Goal: Information Seeking & Learning: Learn about a topic

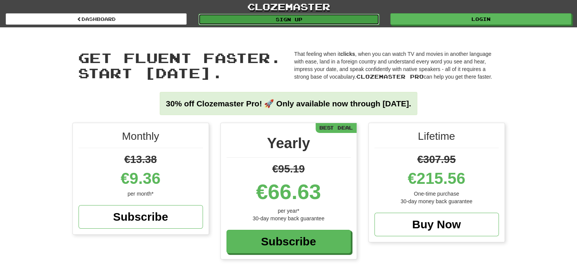
click at [270, 20] on link "Sign up" at bounding box center [289, 19] width 181 height 11
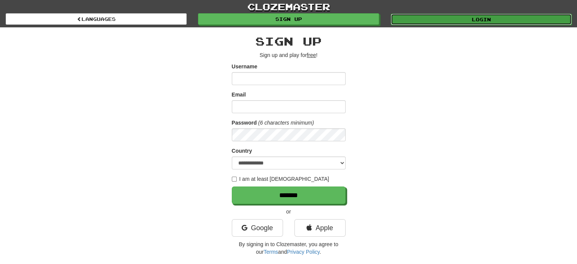
click at [439, 22] on link "Login" at bounding box center [481, 19] width 181 height 11
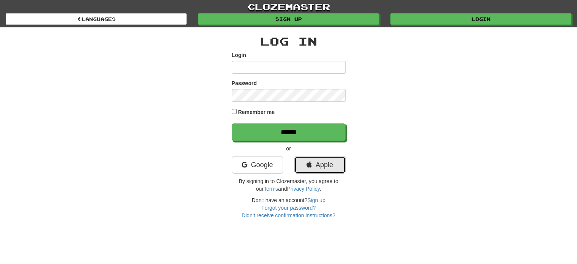
click at [321, 166] on link "Apple" at bounding box center [320, 164] width 51 height 17
click at [278, 167] on link "Google" at bounding box center [257, 164] width 51 height 17
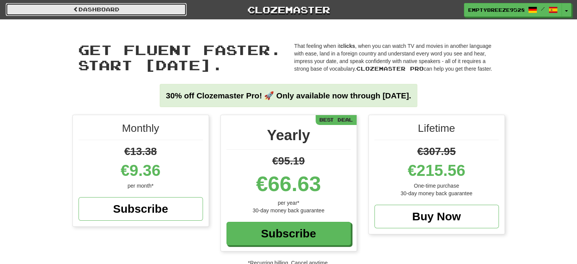
click at [161, 16] on link "Dashboard" at bounding box center [96, 9] width 181 height 13
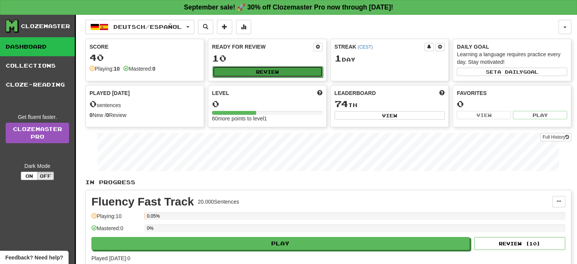
click at [306, 69] on button "Review" at bounding box center [268, 71] width 110 height 11
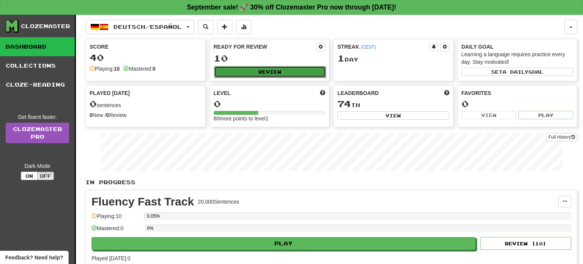
select select "**"
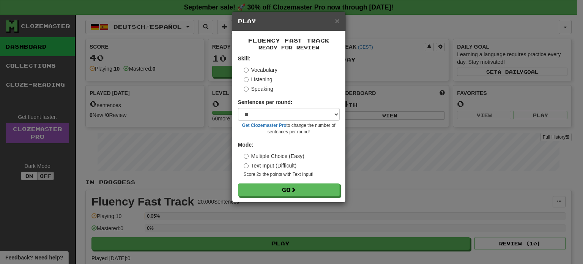
click at [284, 164] on label "Text Input (Difficult)" at bounding box center [270, 166] width 53 height 8
click at [296, 156] on label "Multiple Choice (Easy)" at bounding box center [274, 156] width 61 height 8
click at [297, 166] on div "Text Input (Difficult)" at bounding box center [292, 166] width 96 height 8
click at [293, 167] on label "Text Input (Difficult)" at bounding box center [270, 166] width 53 height 8
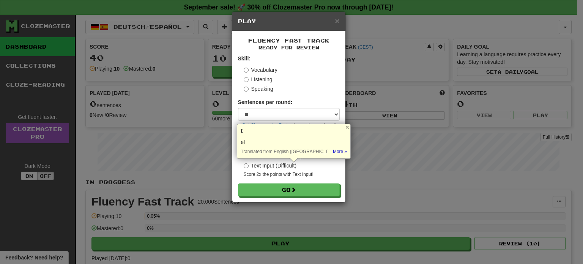
click at [278, 165] on label "Text Input (Difficult)" at bounding box center [270, 166] width 53 height 8
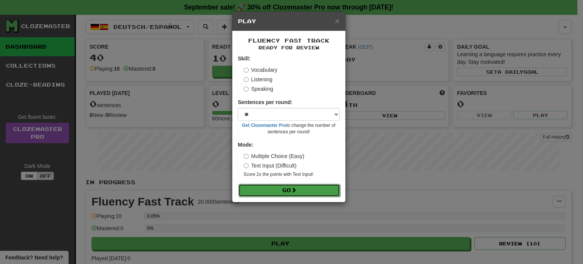
click at [313, 187] on button "Go" at bounding box center [289, 190] width 102 height 13
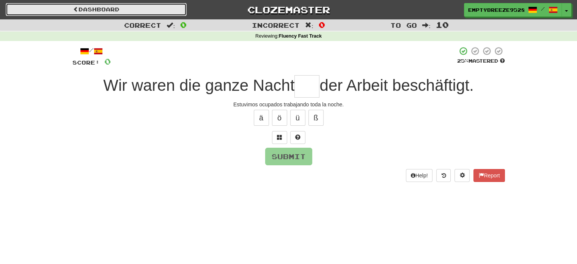
click at [159, 7] on link "Dashboard" at bounding box center [96, 9] width 181 height 13
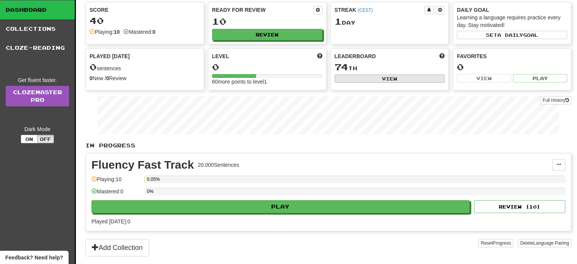
scroll to position [38, 0]
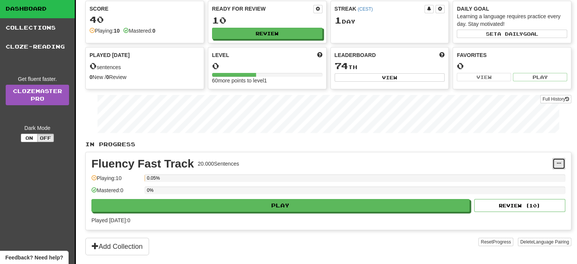
click at [563, 162] on button at bounding box center [559, 163] width 13 height 11
click at [498, 153] on div "Fluency Fast Track 20.000 Sentences Manage Sentences Unpin from Dashboard Playi…" at bounding box center [329, 190] width 486 height 77
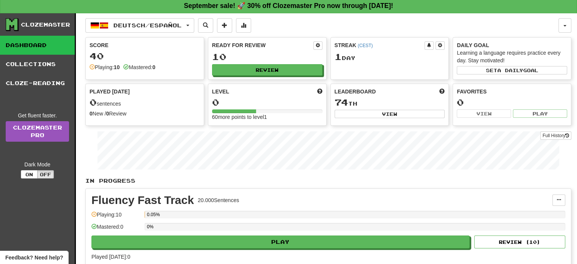
scroll to position [0, 0]
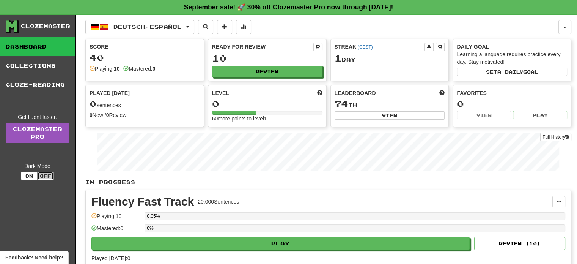
click at [39, 172] on button "Off" at bounding box center [45, 176] width 17 height 8
click at [33, 174] on button "On" at bounding box center [29, 176] width 17 height 8
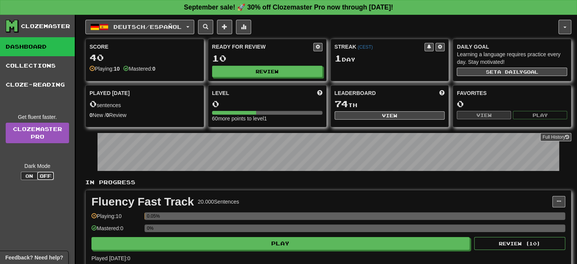
click at [49, 173] on button "Off" at bounding box center [45, 176] width 17 height 8
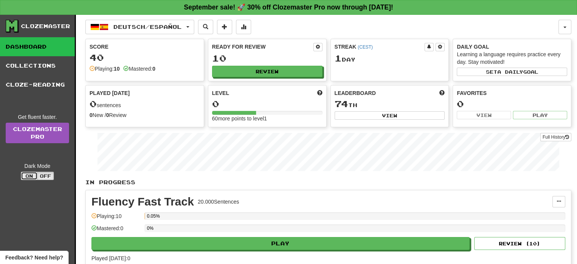
click at [30, 174] on button "On" at bounding box center [29, 176] width 17 height 8
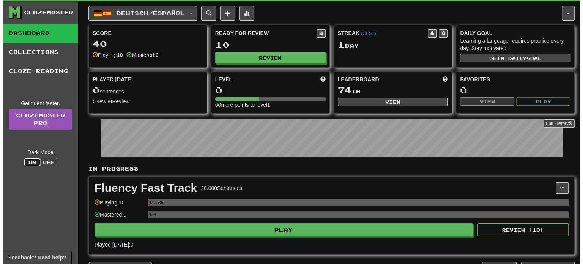
scroll to position [38, 0]
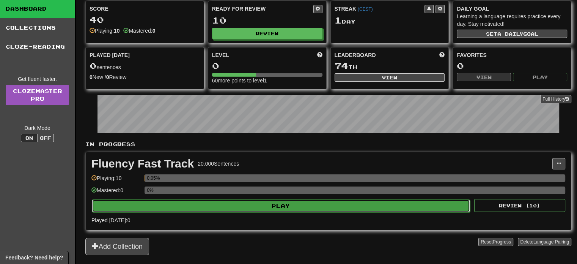
click at [313, 205] on button "Play" at bounding box center [281, 205] width 378 height 13
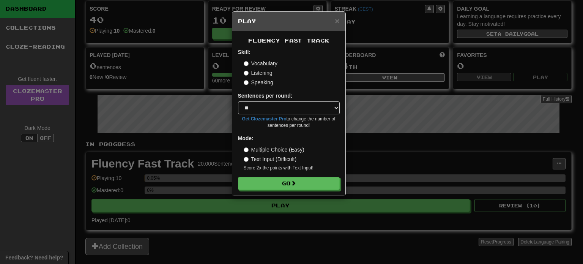
click at [340, 20] on div "× Play" at bounding box center [288, 21] width 113 height 19
click at [336, 21] on span "×" at bounding box center [337, 20] width 5 height 9
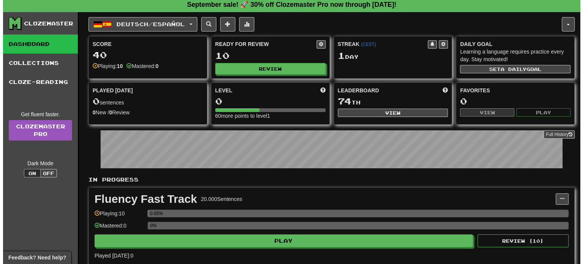
scroll to position [0, 0]
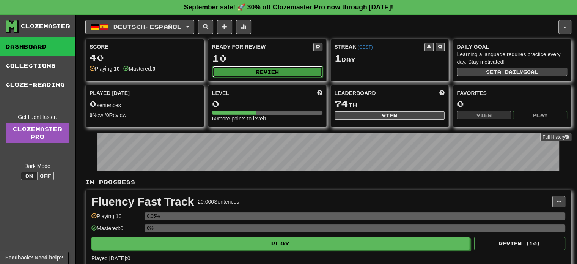
click at [296, 73] on button "Review" at bounding box center [268, 71] width 110 height 11
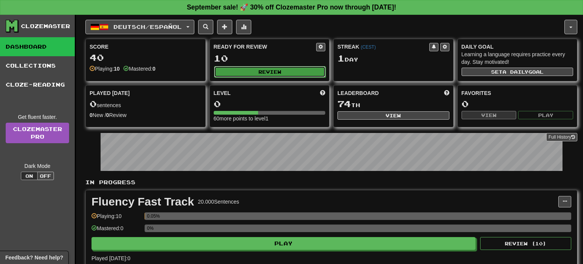
select select "**"
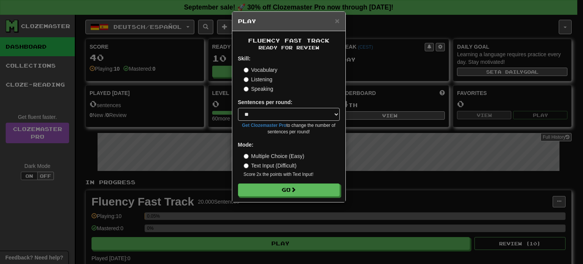
click at [275, 158] on label "Multiple Choice (Easy)" at bounding box center [274, 156] width 61 height 8
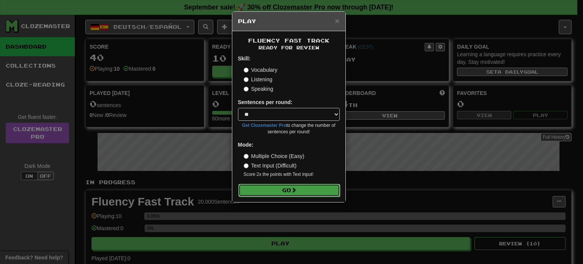
click at [316, 186] on button "Go" at bounding box center [289, 190] width 102 height 13
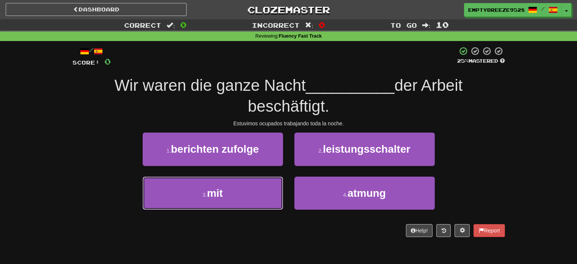
click at [248, 192] on button "3 . mit" at bounding box center [213, 193] width 140 height 33
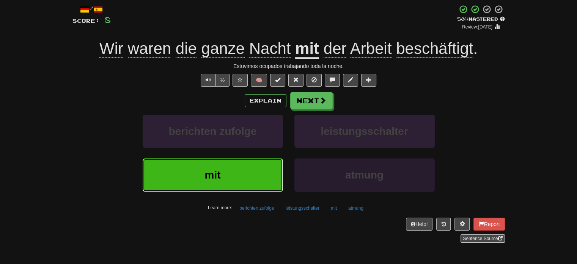
scroll to position [38, 0]
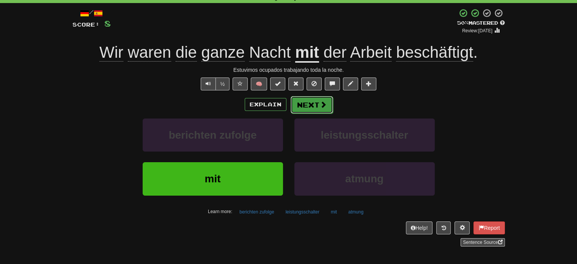
click at [320, 110] on button "Next" at bounding box center [312, 104] width 43 height 17
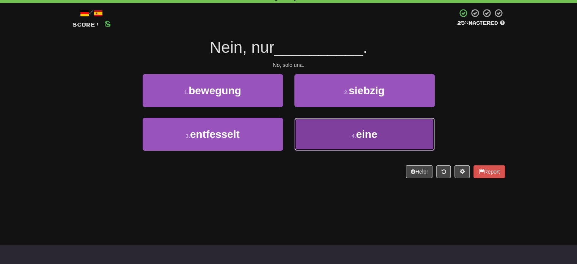
click at [385, 132] on button "4 . eine" at bounding box center [365, 134] width 140 height 33
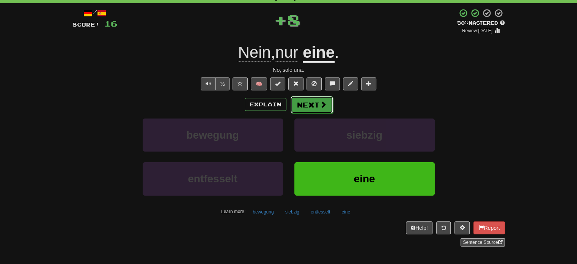
click at [323, 108] on span at bounding box center [323, 104] width 7 height 7
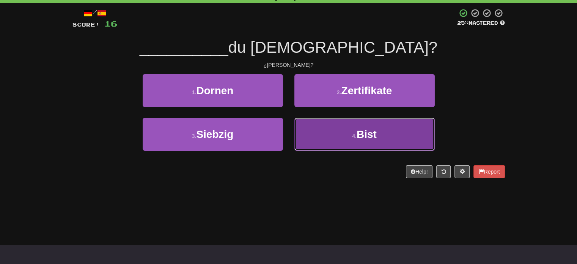
click at [421, 131] on button "4 . Bist" at bounding box center [365, 134] width 140 height 33
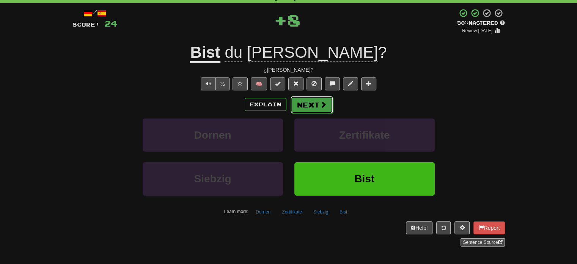
click at [328, 104] on button "Next" at bounding box center [312, 104] width 43 height 17
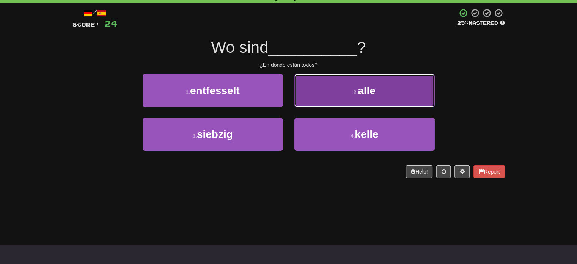
click at [419, 102] on button "2 . alle" at bounding box center [365, 90] width 140 height 33
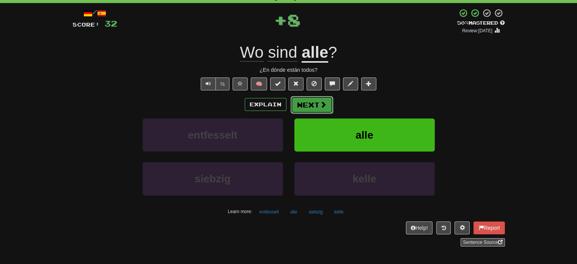
click at [312, 104] on button "Next" at bounding box center [312, 104] width 43 height 17
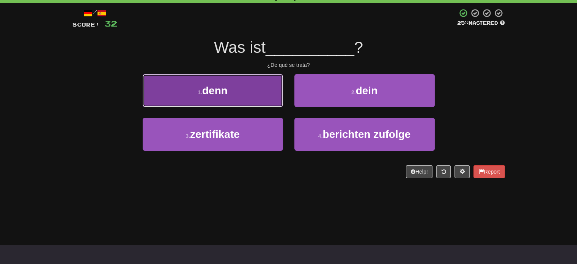
click at [265, 94] on button "1 . denn" at bounding box center [213, 90] width 140 height 33
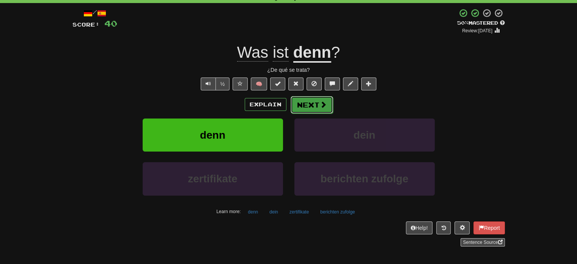
click at [327, 101] on button "Next" at bounding box center [312, 104] width 43 height 17
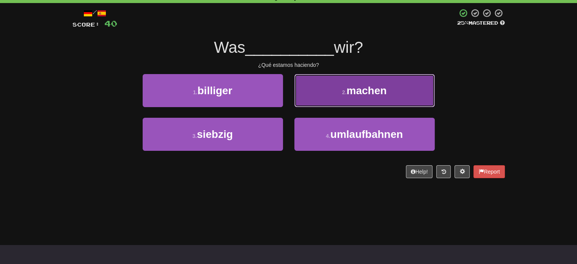
click at [430, 99] on button "2 . machen" at bounding box center [365, 90] width 140 height 33
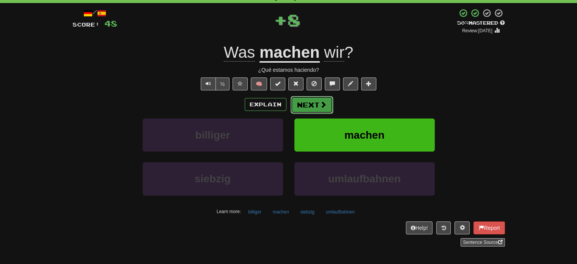
click at [316, 103] on button "Next" at bounding box center [312, 104] width 43 height 17
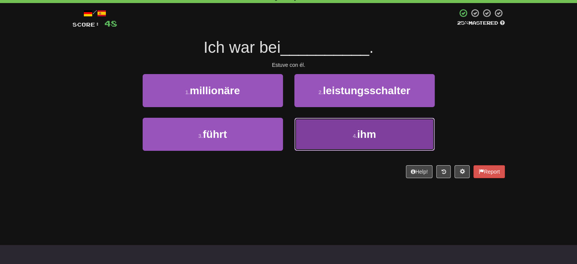
click at [342, 133] on button "4 . ihm" at bounding box center [365, 134] width 140 height 33
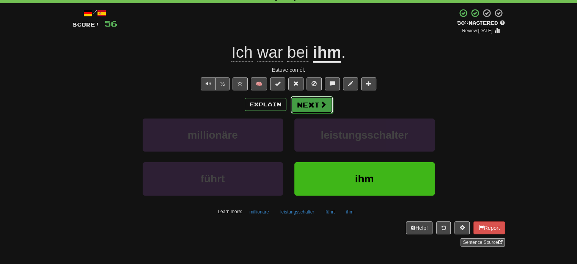
click at [317, 106] on button "Next" at bounding box center [312, 104] width 43 height 17
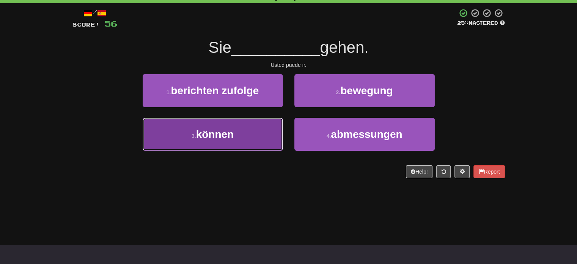
click at [244, 145] on button "3 . können" at bounding box center [213, 134] width 140 height 33
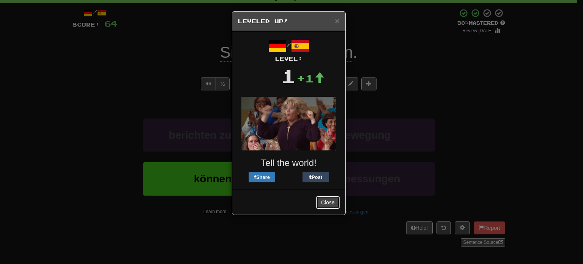
click at [326, 204] on button "Close" at bounding box center [328, 202] width 24 height 13
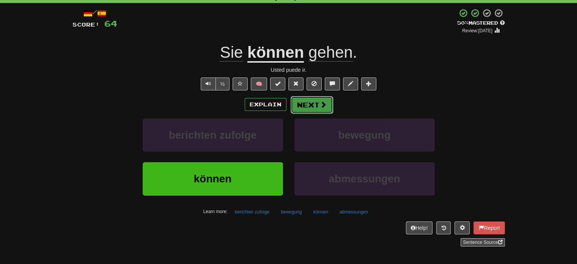
click at [325, 104] on span at bounding box center [323, 104] width 7 height 7
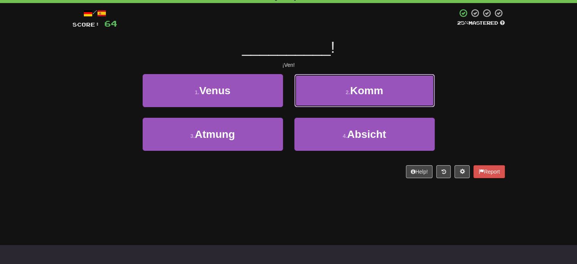
click at [426, 78] on button "2 . Komm" at bounding box center [365, 90] width 140 height 33
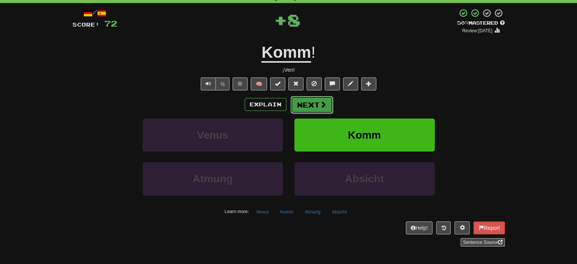
click at [322, 107] on span at bounding box center [323, 104] width 7 height 7
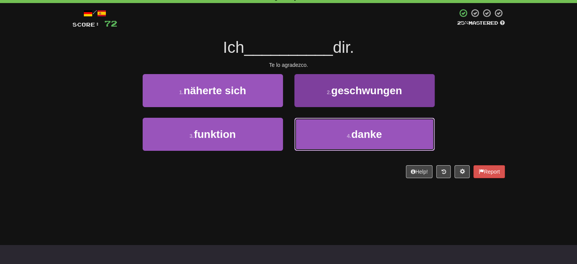
click at [417, 137] on button "4 . danke" at bounding box center [365, 134] width 140 height 33
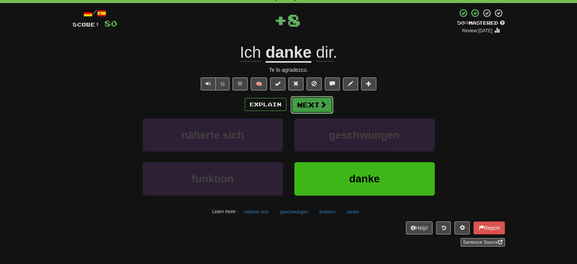
click at [321, 101] on span at bounding box center [323, 104] width 7 height 7
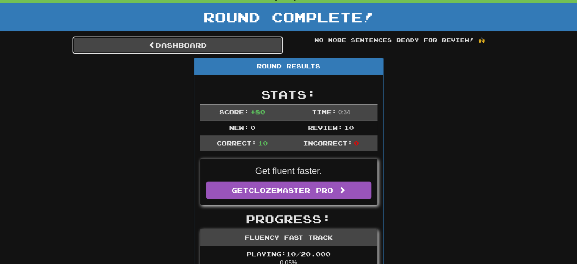
click at [203, 46] on link "Dashboard" at bounding box center [178, 44] width 211 height 17
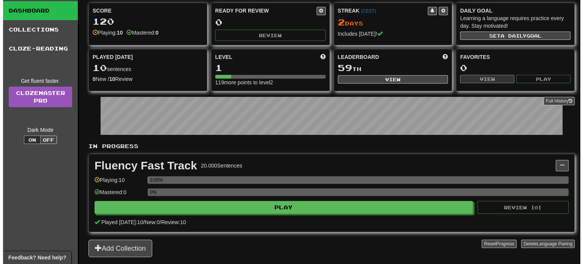
scroll to position [38, 0]
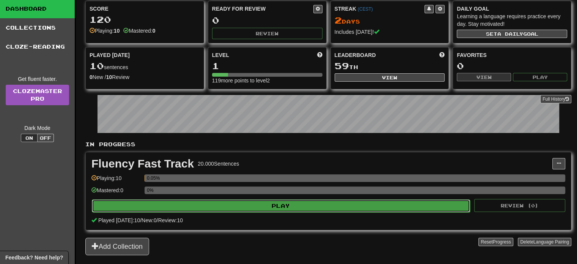
click at [336, 203] on button "Play" at bounding box center [281, 205] width 378 height 13
select select "**"
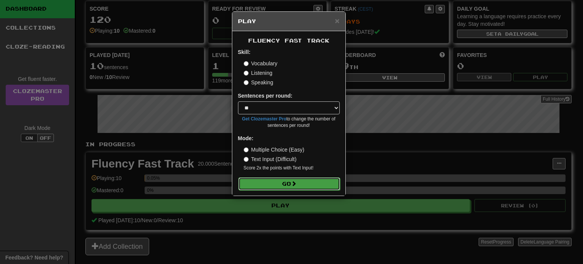
click at [307, 184] on button "Go" at bounding box center [289, 183] width 102 height 13
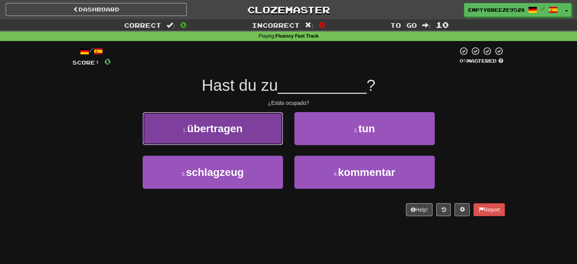
click at [265, 131] on button "1 . übertragen" at bounding box center [213, 128] width 140 height 33
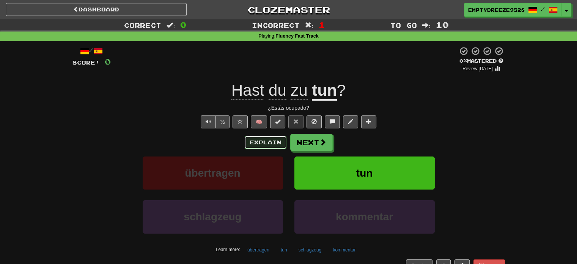
click at [276, 143] on button "Explain" at bounding box center [266, 142] width 42 height 13
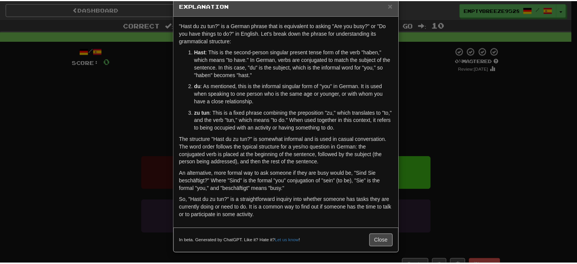
scroll to position [16, 0]
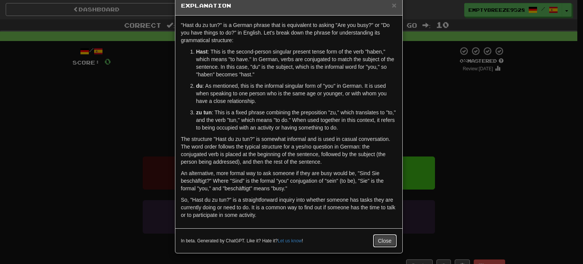
click at [380, 241] on button "Close" at bounding box center [385, 240] width 24 height 13
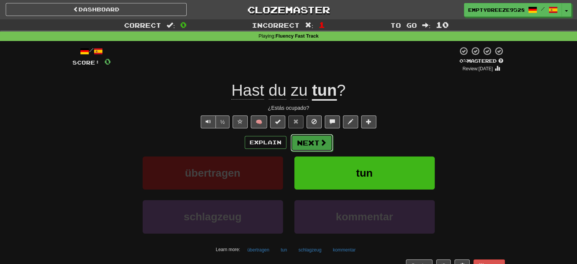
click at [315, 149] on button "Next" at bounding box center [312, 142] width 43 height 17
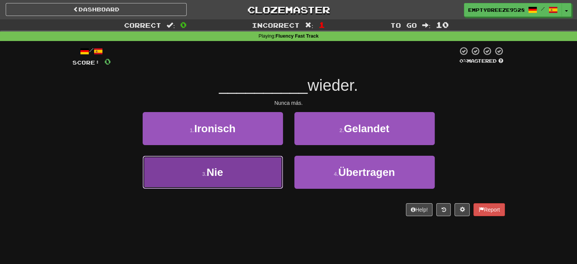
click at [228, 173] on button "3 . Nie" at bounding box center [213, 172] width 140 height 33
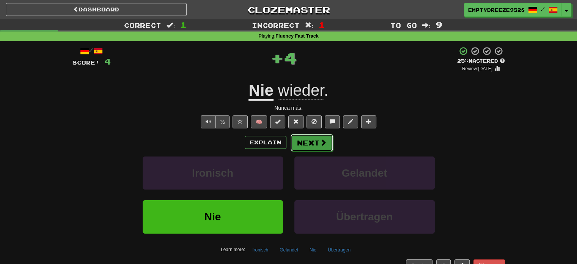
click at [304, 142] on button "Next" at bounding box center [312, 142] width 43 height 17
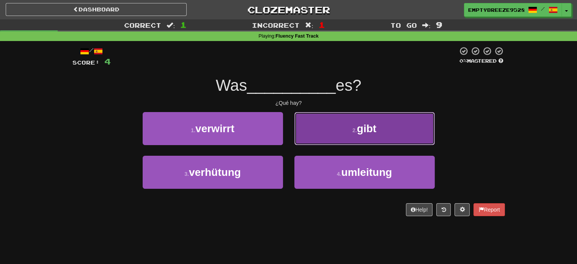
click at [401, 132] on button "2 . gibt" at bounding box center [365, 128] width 140 height 33
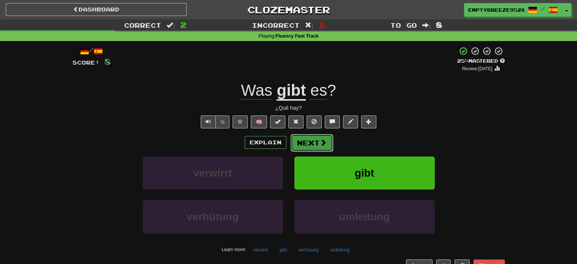
click at [315, 144] on button "Next" at bounding box center [312, 142] width 43 height 17
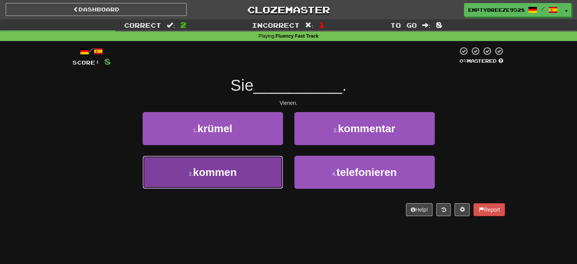
click at [247, 174] on button "3 . kommen" at bounding box center [213, 172] width 140 height 33
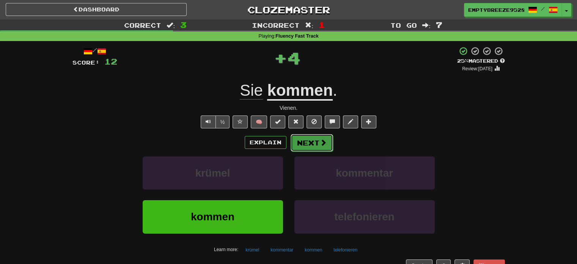
click at [317, 141] on button "Next" at bounding box center [312, 142] width 43 height 17
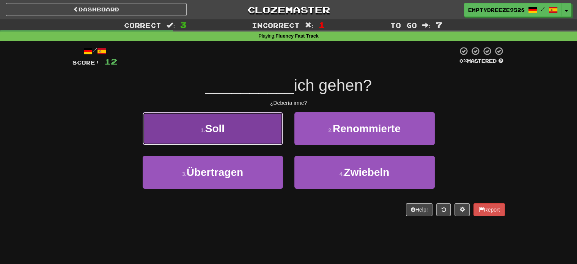
click at [253, 133] on button "1 . Soll" at bounding box center [213, 128] width 140 height 33
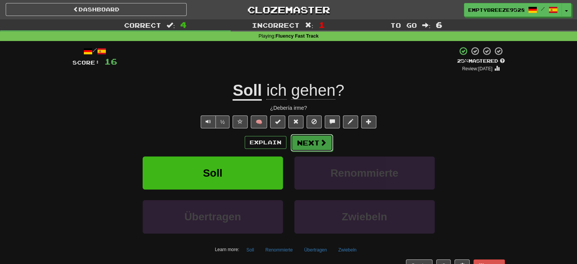
click at [326, 147] on button "Next" at bounding box center [312, 142] width 43 height 17
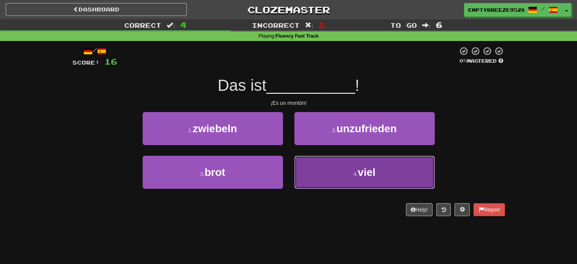
click at [411, 179] on button "4 . viel" at bounding box center [365, 172] width 140 height 33
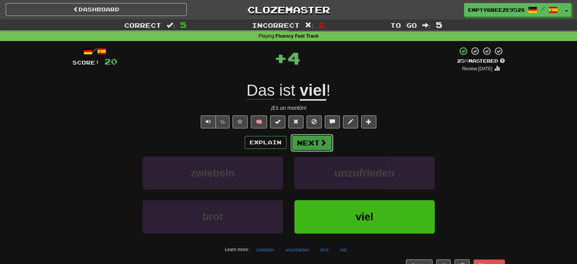
click at [311, 140] on button "Next" at bounding box center [312, 142] width 43 height 17
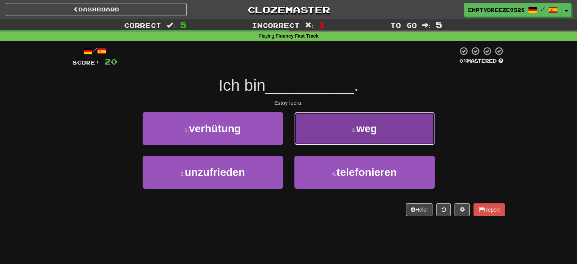
click at [415, 139] on button "2 . weg" at bounding box center [365, 128] width 140 height 33
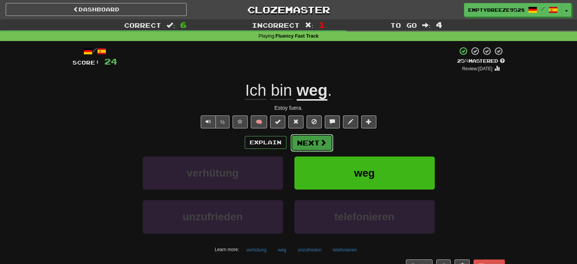
click at [313, 140] on button "Next" at bounding box center [312, 142] width 43 height 17
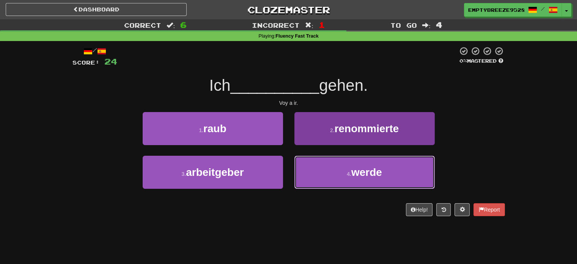
click at [415, 164] on button "4 . werde" at bounding box center [365, 172] width 140 height 33
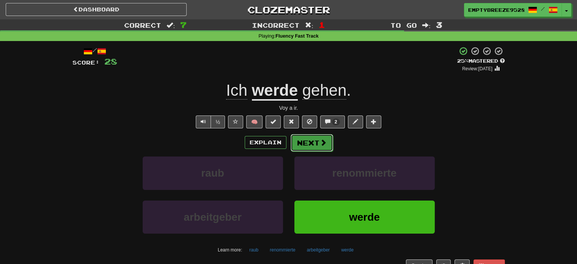
click at [330, 144] on button "Next" at bounding box center [312, 142] width 43 height 17
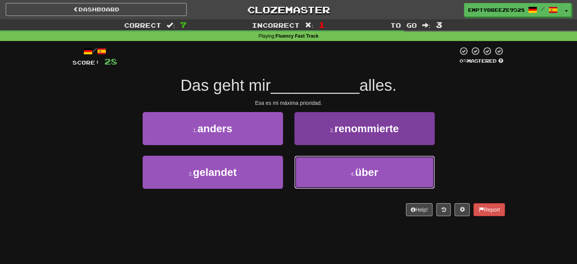
click at [396, 173] on button "4 . über" at bounding box center [365, 172] width 140 height 33
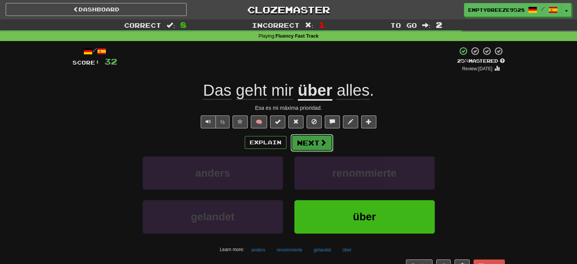
click at [320, 145] on span at bounding box center [323, 142] width 7 height 7
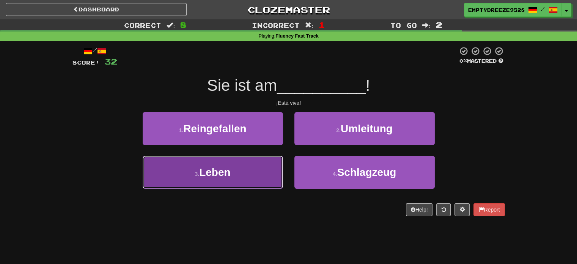
click at [240, 185] on button "3 . Leben" at bounding box center [213, 172] width 140 height 33
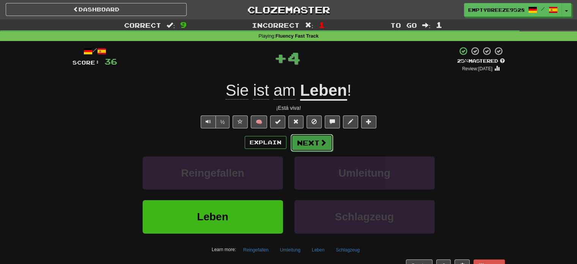
click at [322, 139] on span at bounding box center [323, 142] width 7 height 7
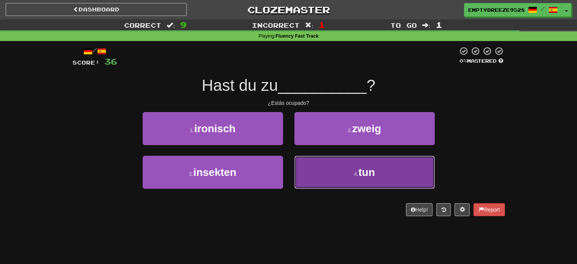
click at [431, 165] on button "4 . tun" at bounding box center [365, 172] width 140 height 33
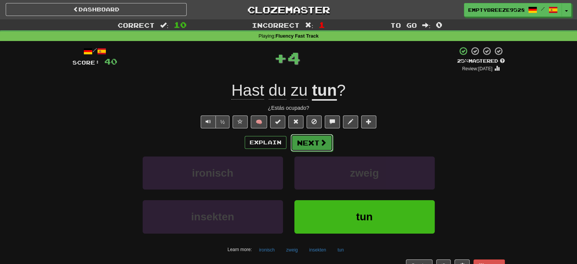
click at [317, 141] on button "Next" at bounding box center [312, 142] width 43 height 17
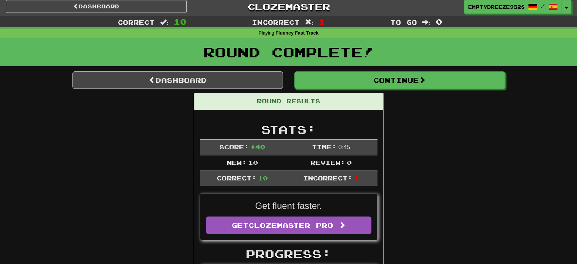
scroll to position [0, 0]
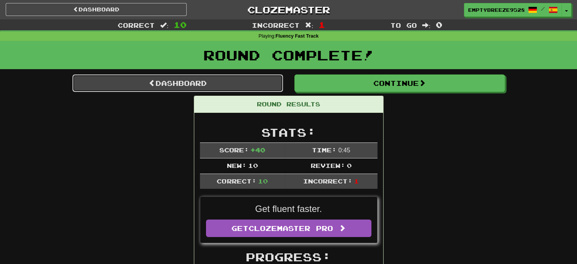
click at [268, 82] on link "Dashboard" at bounding box center [178, 82] width 211 height 17
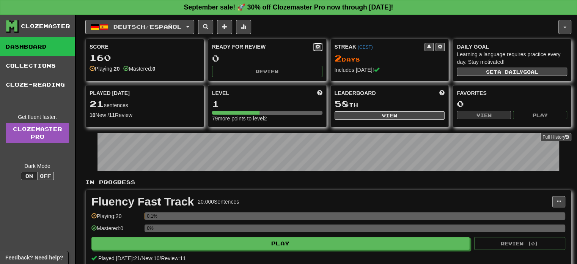
click at [315, 44] on button at bounding box center [318, 47] width 9 height 8
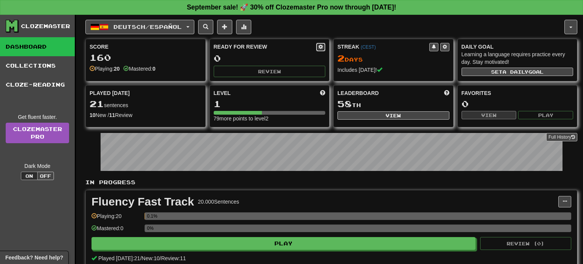
select select "*"
select select "**"
select select "***"
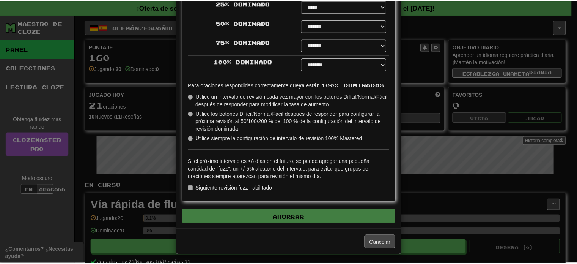
scroll to position [250, 0]
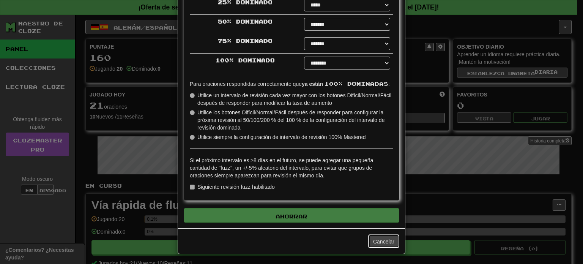
click at [389, 244] on button "Cancelar" at bounding box center [383, 241] width 31 height 14
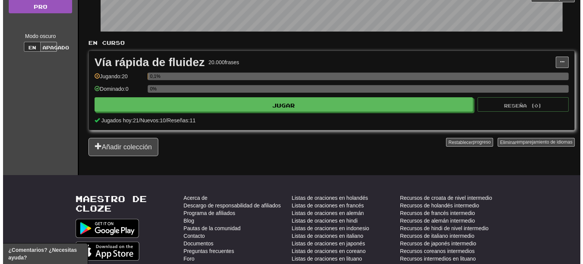
scroll to position [114, 0]
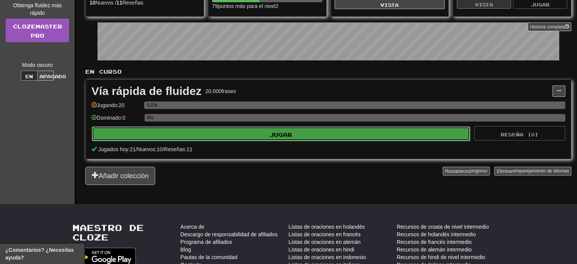
click at [345, 137] on button "Jugar" at bounding box center [281, 133] width 378 height 14
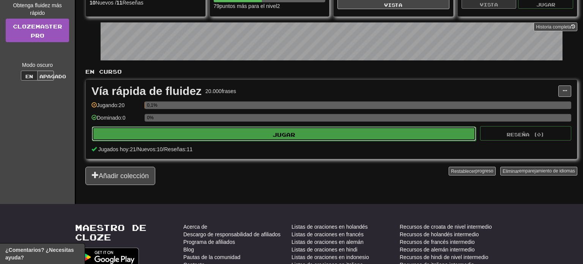
select select "**"
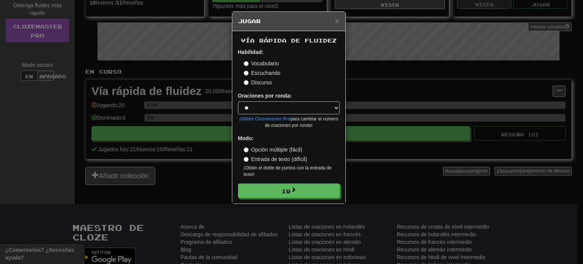
click at [260, 160] on font "Entrada de texto (difícil)" at bounding box center [279, 159] width 56 height 6
click at [268, 85] on font "Discurso" at bounding box center [261, 82] width 20 height 6
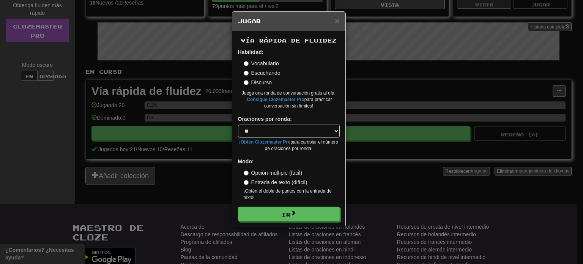
click at [254, 63] on font "Vocabulario" at bounding box center [265, 63] width 28 height 6
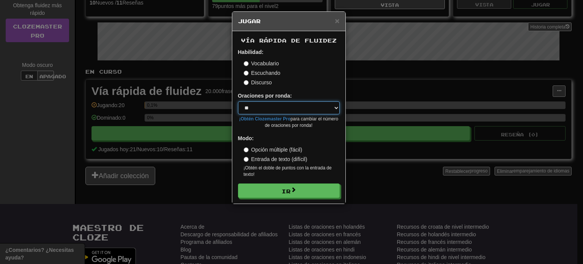
click at [302, 110] on select "* ** ** ** ** ** *** ********" at bounding box center [289, 107] width 102 height 13
click at [284, 110] on select "* ** ** ** ** ** *** ********" at bounding box center [289, 107] width 102 height 13
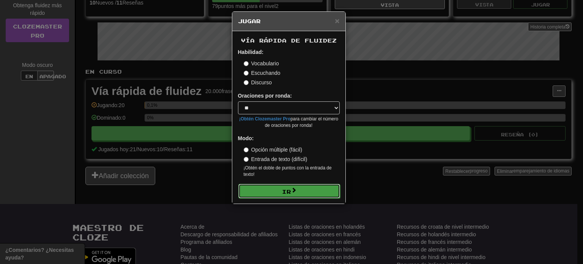
click at [291, 192] on span at bounding box center [293, 189] width 5 height 5
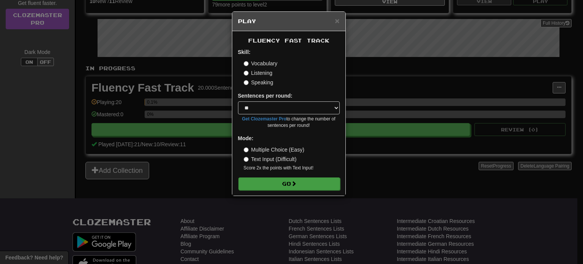
scroll to position [111, 0]
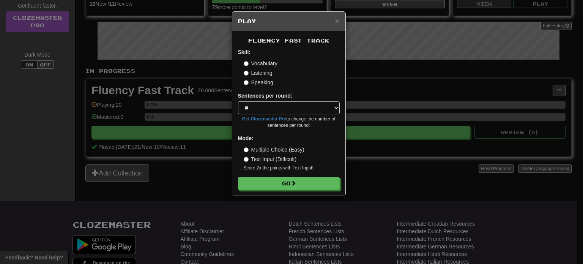
click at [266, 147] on label "Multiple Choice (Easy)" at bounding box center [274, 150] width 61 height 8
click at [266, 156] on label "Text Input (Difficult)" at bounding box center [270, 159] width 53 height 8
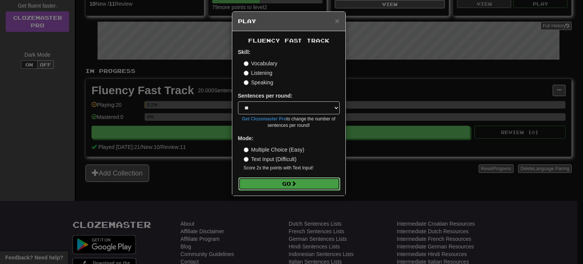
click at [296, 186] on span at bounding box center [293, 183] width 5 height 5
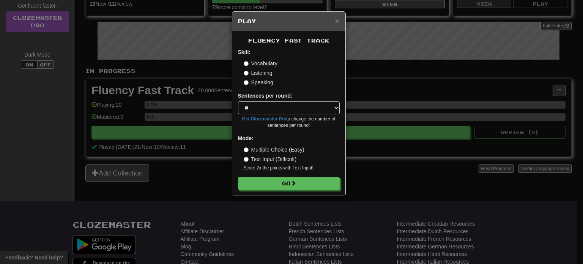
click at [265, 149] on label "Multiple Choice (Easy)" at bounding box center [274, 150] width 61 height 8
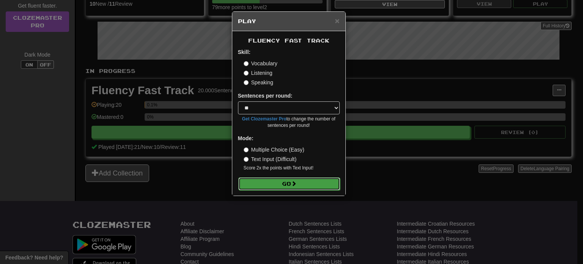
click at [296, 186] on span at bounding box center [293, 183] width 5 height 5
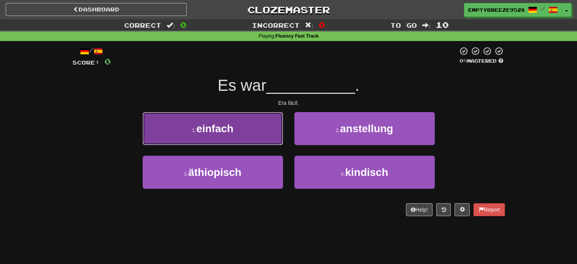
click at [241, 125] on button "1 . einfach" at bounding box center [213, 128] width 140 height 33
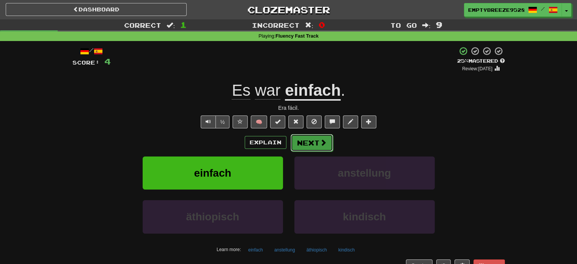
click at [324, 138] on button "Next" at bounding box center [312, 142] width 43 height 17
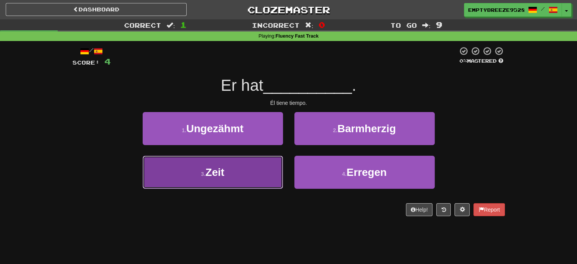
click at [247, 183] on button "3 . Zeit" at bounding box center [213, 172] width 140 height 33
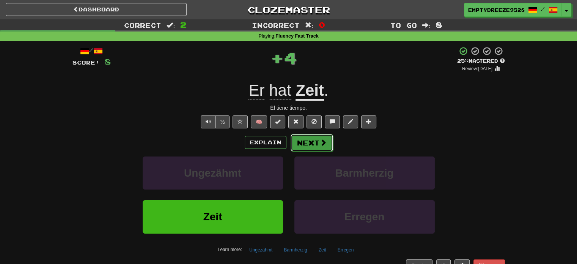
click at [324, 145] on span at bounding box center [323, 142] width 7 height 7
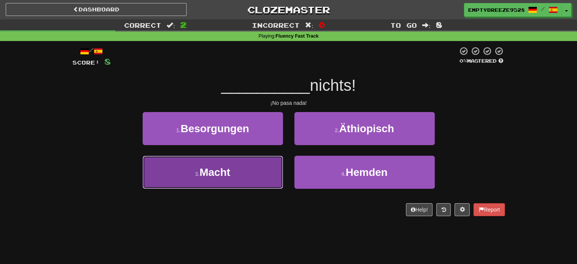
click at [236, 179] on button "3 . Macht" at bounding box center [213, 172] width 140 height 33
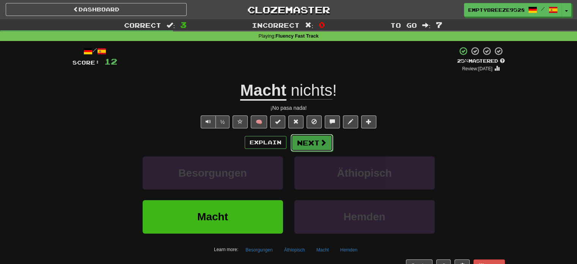
click at [317, 147] on button "Next" at bounding box center [312, 142] width 43 height 17
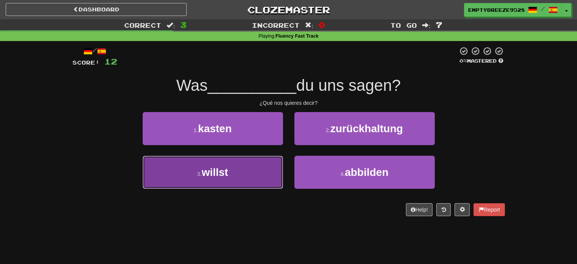
click at [248, 172] on button "3 . willst" at bounding box center [213, 172] width 140 height 33
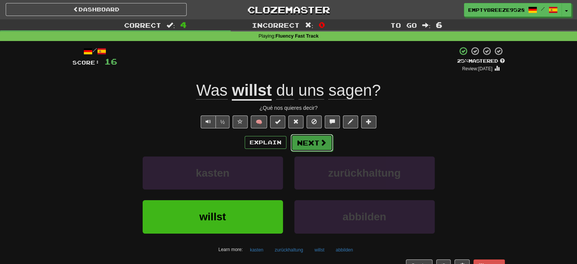
click at [307, 144] on button "Next" at bounding box center [312, 142] width 43 height 17
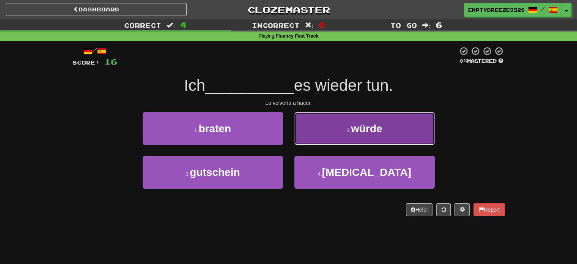
click at [403, 115] on button "2 . würde" at bounding box center [365, 128] width 140 height 33
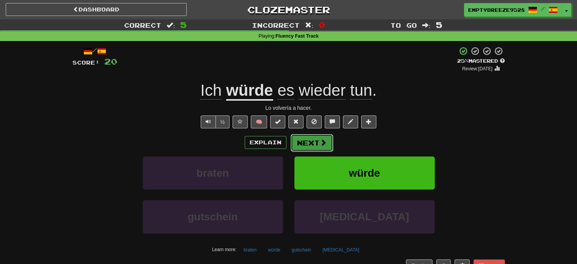
click at [312, 142] on button "Next" at bounding box center [312, 142] width 43 height 17
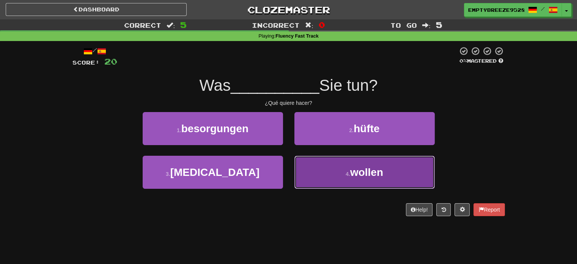
click at [416, 180] on button "4 . wollen" at bounding box center [365, 172] width 140 height 33
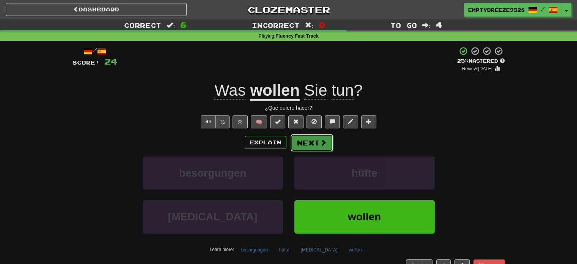
click at [323, 147] on button "Next" at bounding box center [312, 142] width 43 height 17
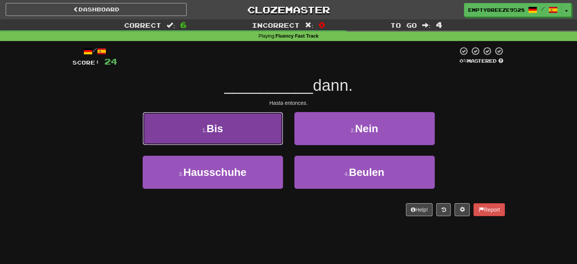
click at [275, 138] on button "1 . Bis" at bounding box center [213, 128] width 140 height 33
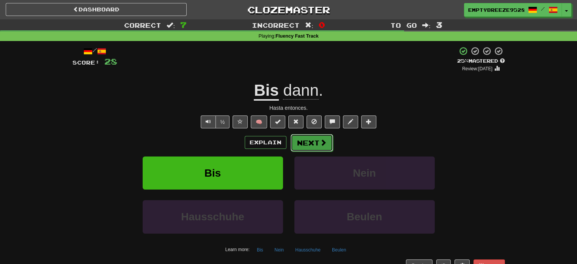
click at [314, 138] on button "Next" at bounding box center [312, 142] width 43 height 17
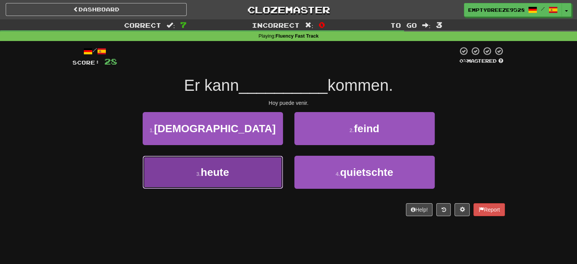
click at [244, 170] on button "3 . heute" at bounding box center [213, 172] width 140 height 33
